Goal: Check status

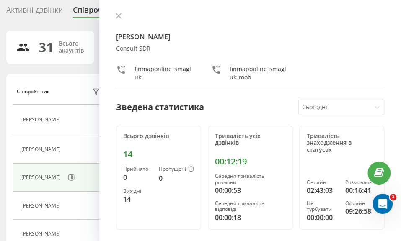
scroll to position [42, 0]
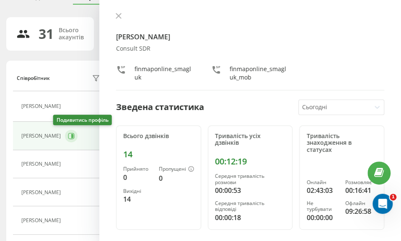
click at [68, 139] on icon at bounding box center [71, 136] width 7 height 7
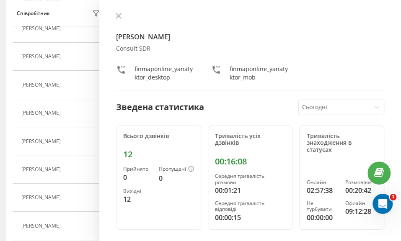
scroll to position [251, 0]
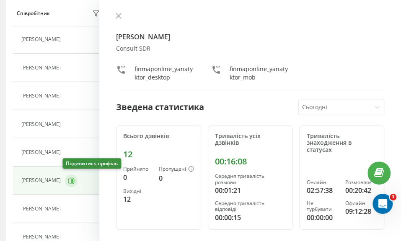
click at [68, 175] on button at bounding box center [71, 181] width 13 height 13
